Goal: Navigation & Orientation: Find specific page/section

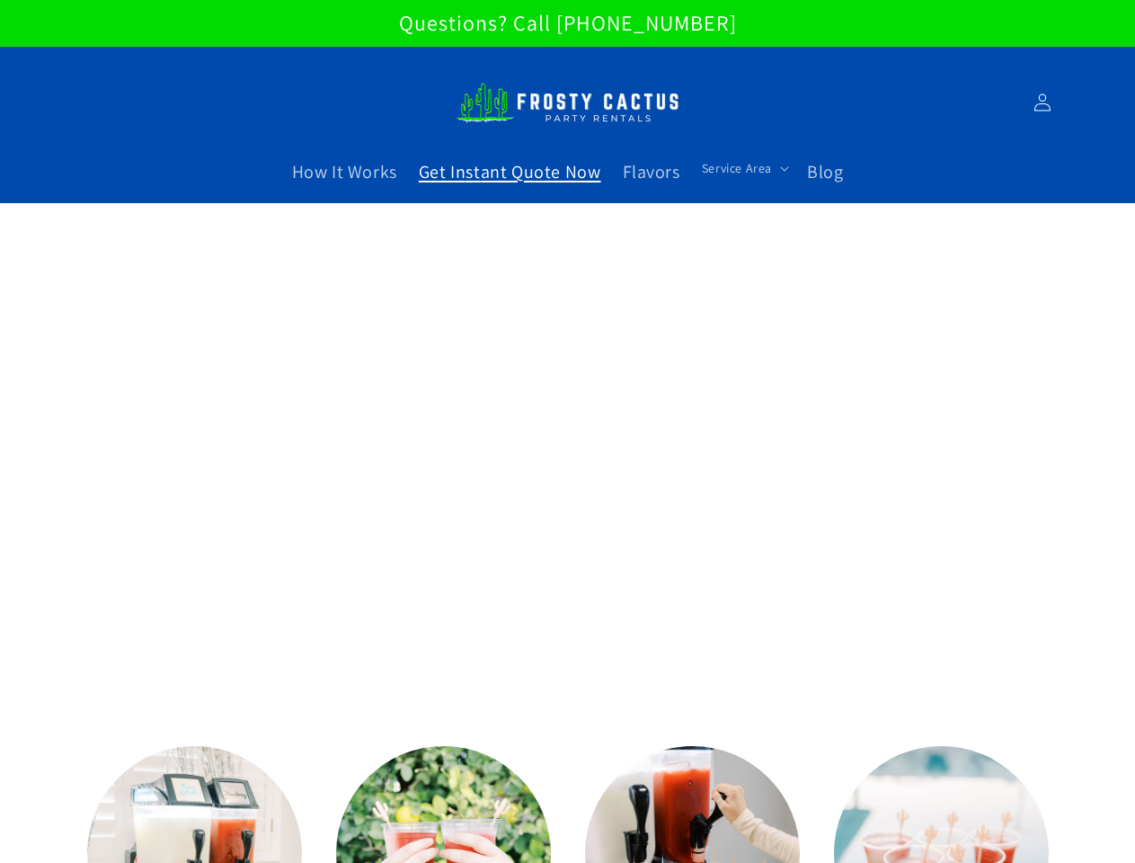
click at [742, 168] on span "Service Area" at bounding box center [737, 168] width 70 height 16
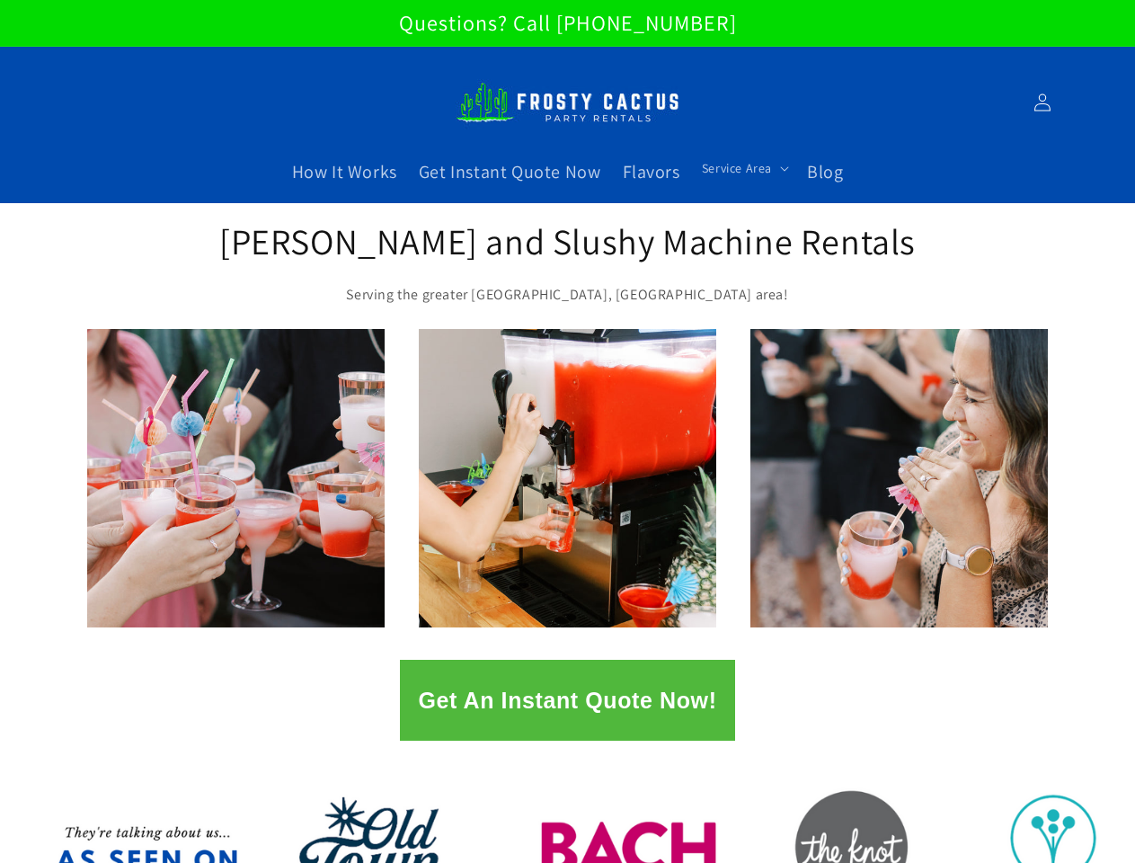
click at [742, 168] on span "Service Area" at bounding box center [737, 168] width 70 height 16
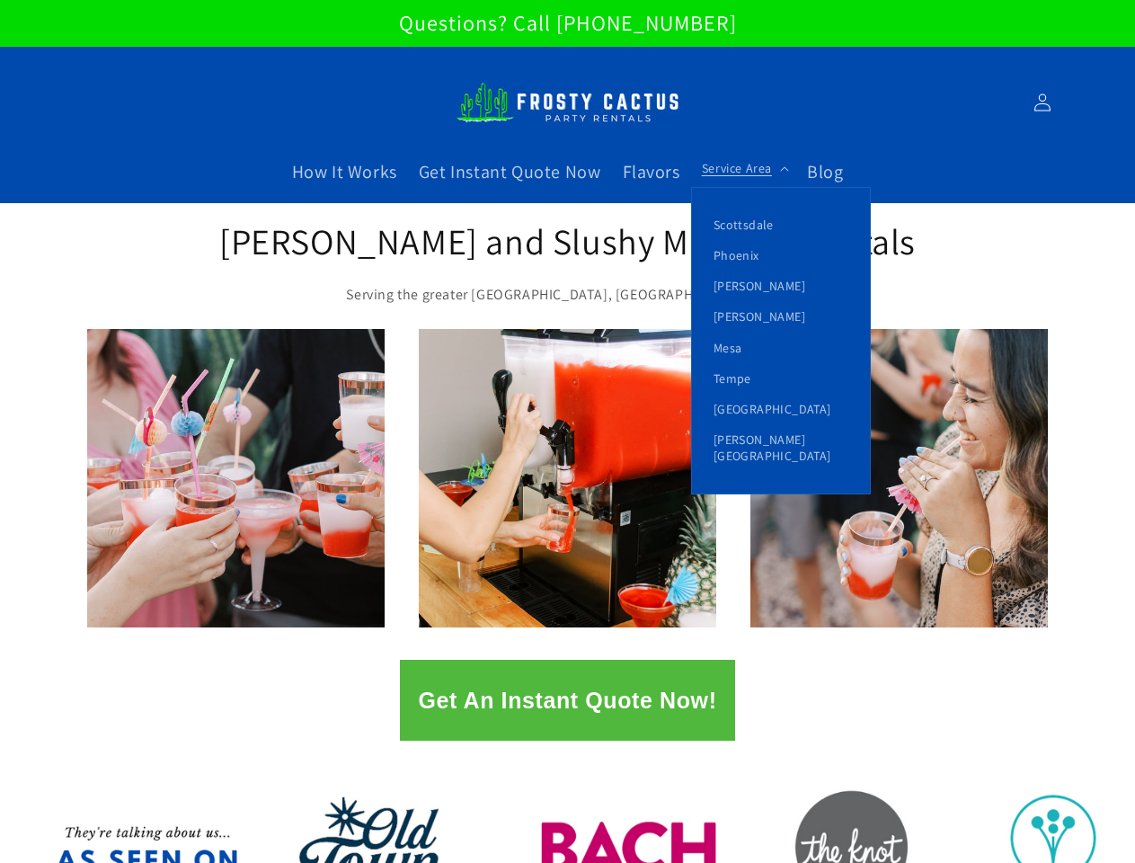
click at [567, 700] on button "Get An Instant Quote Now!" at bounding box center [567, 700] width 334 height 81
